Goal: Find specific page/section: Find specific page/section

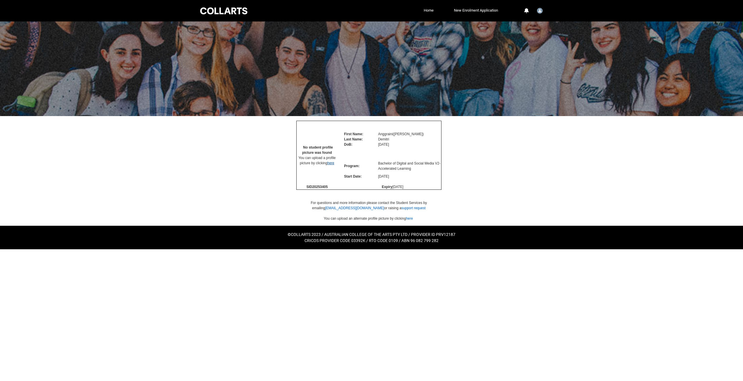
click at [329, 165] on link "here" at bounding box center [331, 163] width 7 height 4
